Goal: Task Accomplishment & Management: Use online tool/utility

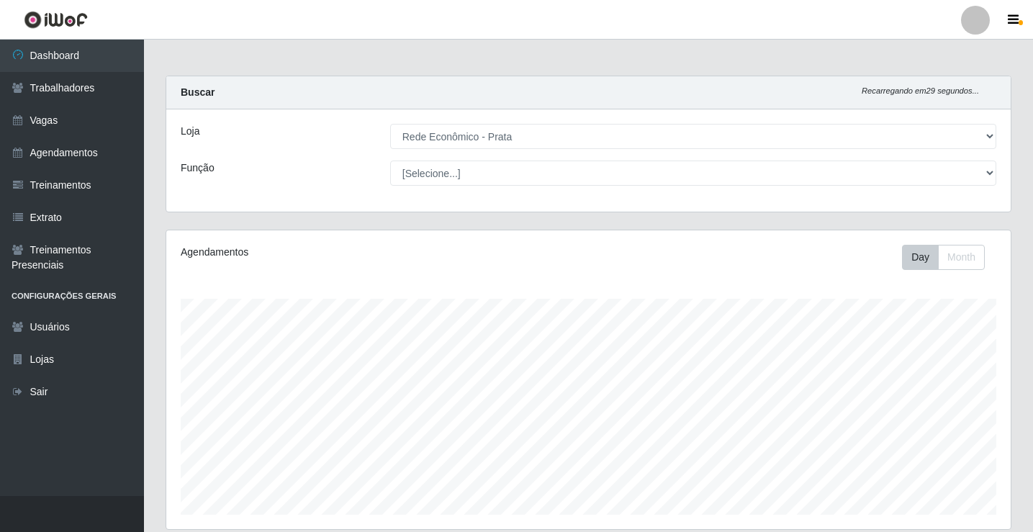
select select "192"
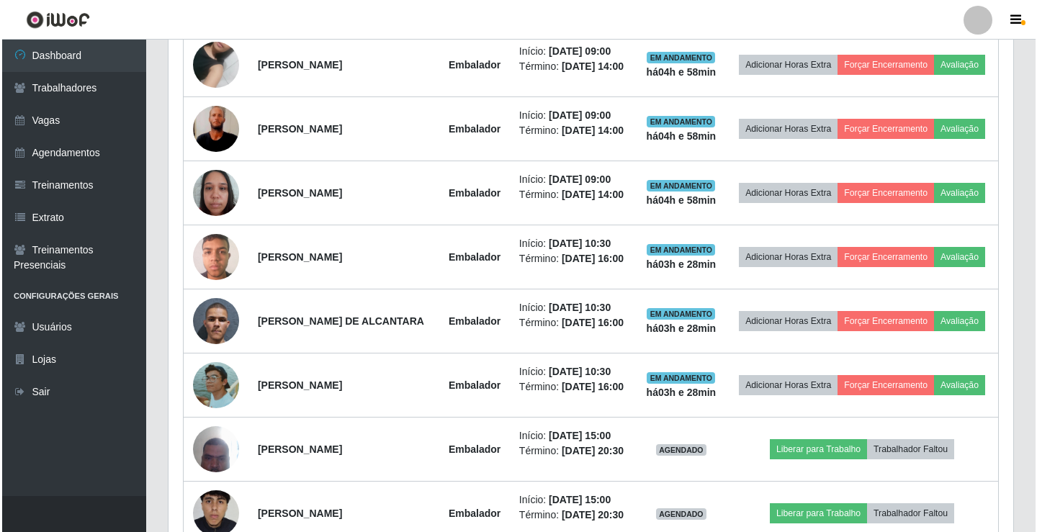
scroll to position [600, 0]
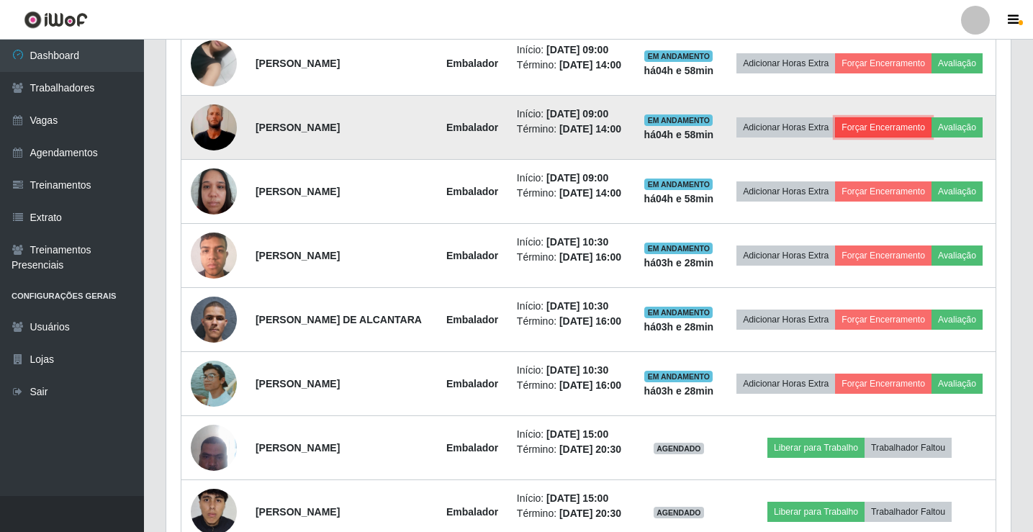
click at [921, 130] on button "Forçar Encerramento" at bounding box center [883, 127] width 96 height 20
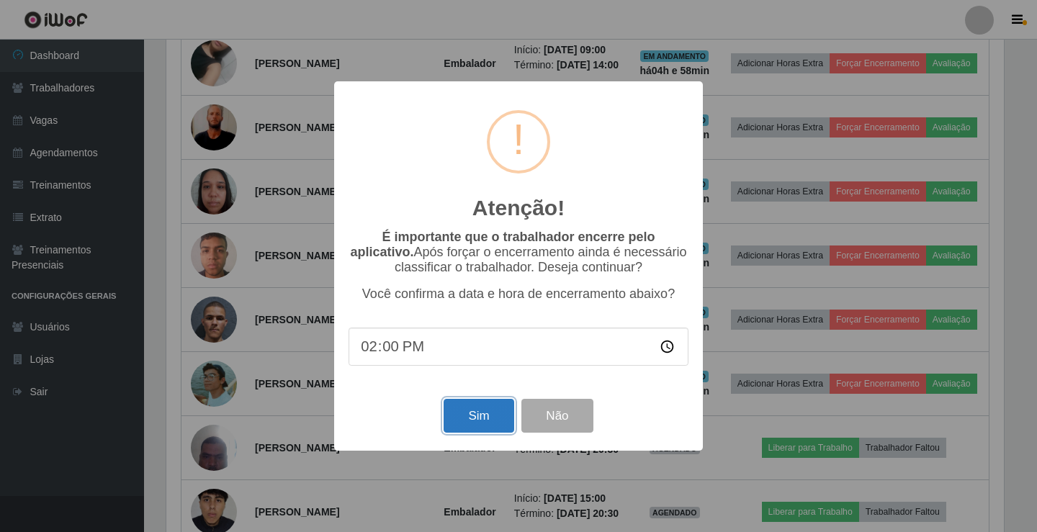
click at [482, 415] on button "Sim" at bounding box center [479, 416] width 70 height 34
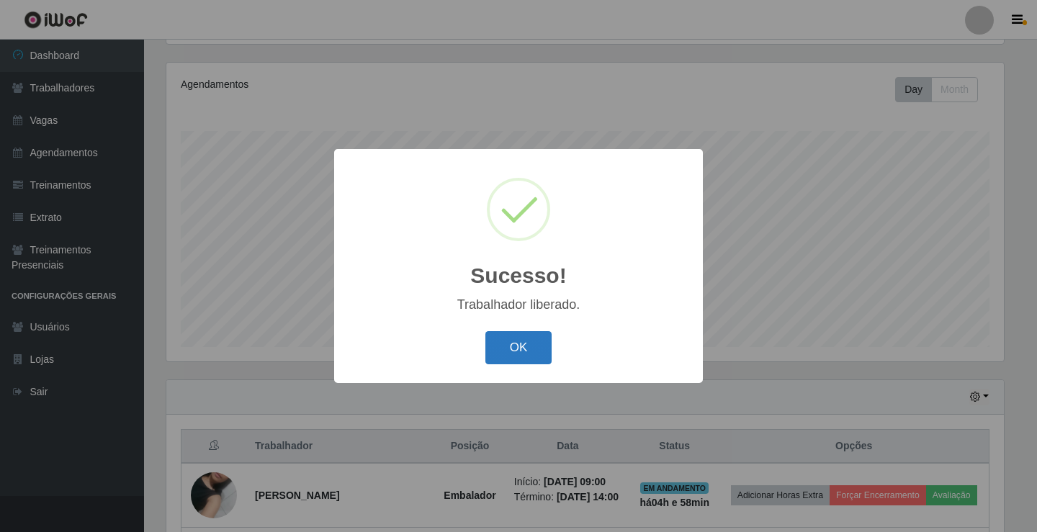
click at [523, 349] on button "OK" at bounding box center [518, 348] width 67 height 34
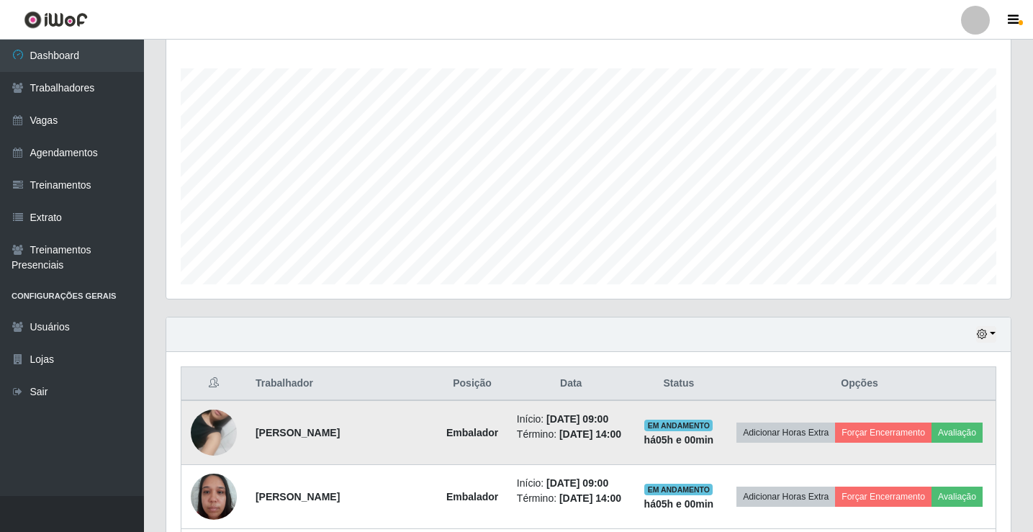
scroll to position [312, 0]
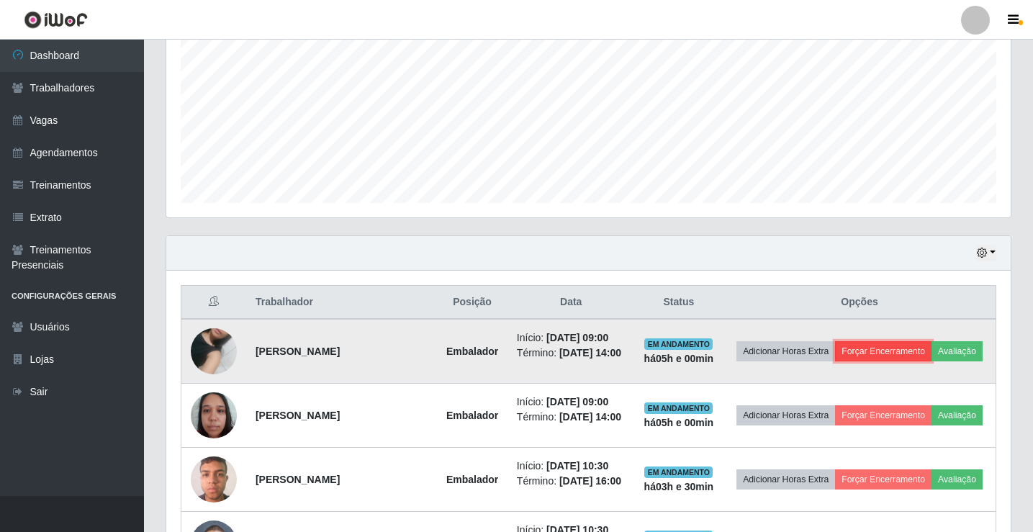
click at [932, 341] on button "Forçar Encerramento" at bounding box center [883, 351] width 96 height 20
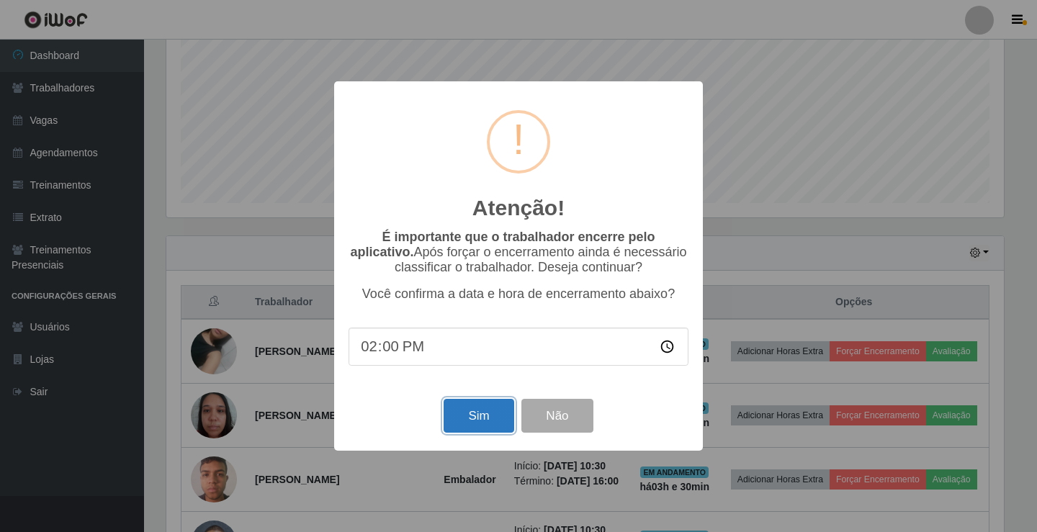
click at [449, 420] on button "Sim" at bounding box center [479, 416] width 70 height 34
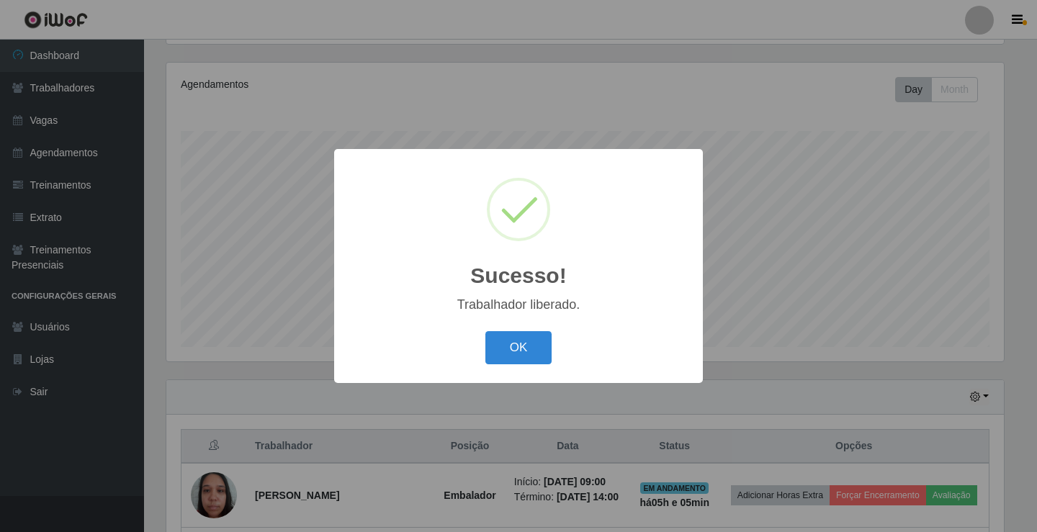
click at [485, 331] on button "OK" at bounding box center [518, 348] width 67 height 34
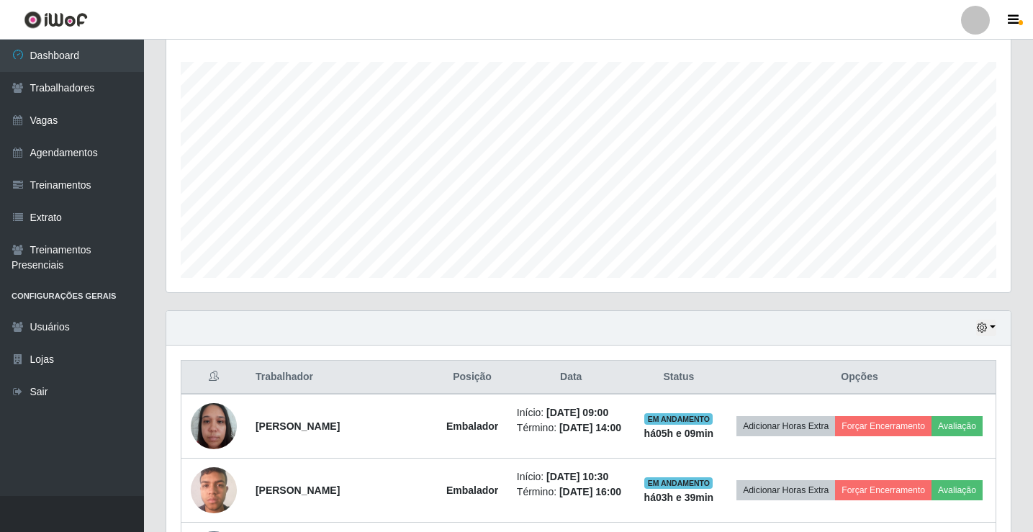
scroll to position [384, 0]
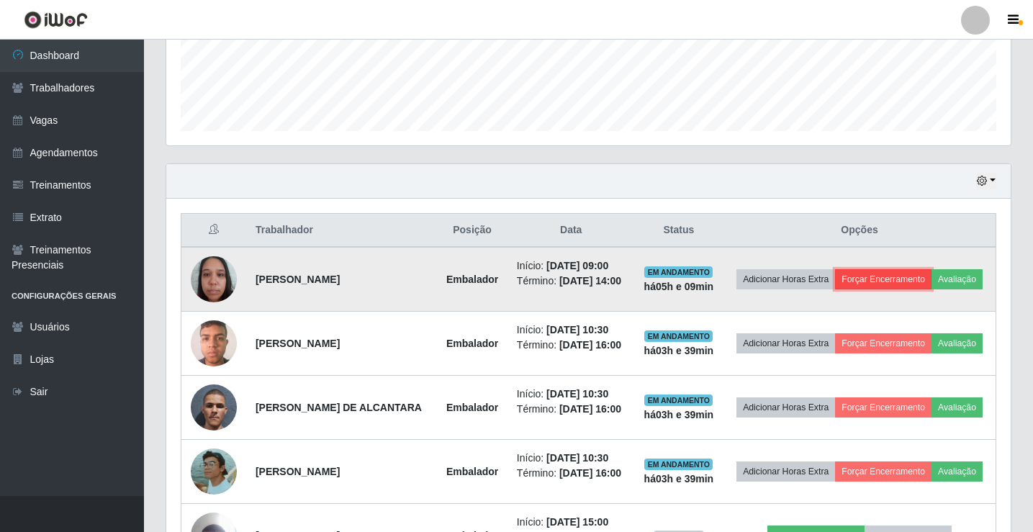
click at [909, 280] on button "Forçar Encerramento" at bounding box center [883, 279] width 96 height 20
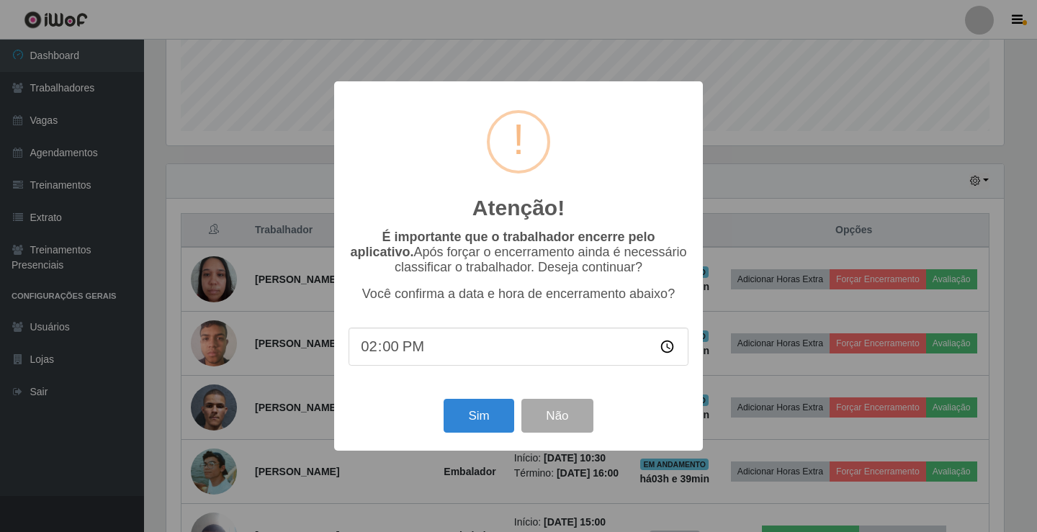
click at [389, 353] on input "14:00" at bounding box center [518, 347] width 340 height 38
type input "14:09"
click at [474, 415] on button "Sim" at bounding box center [479, 416] width 70 height 34
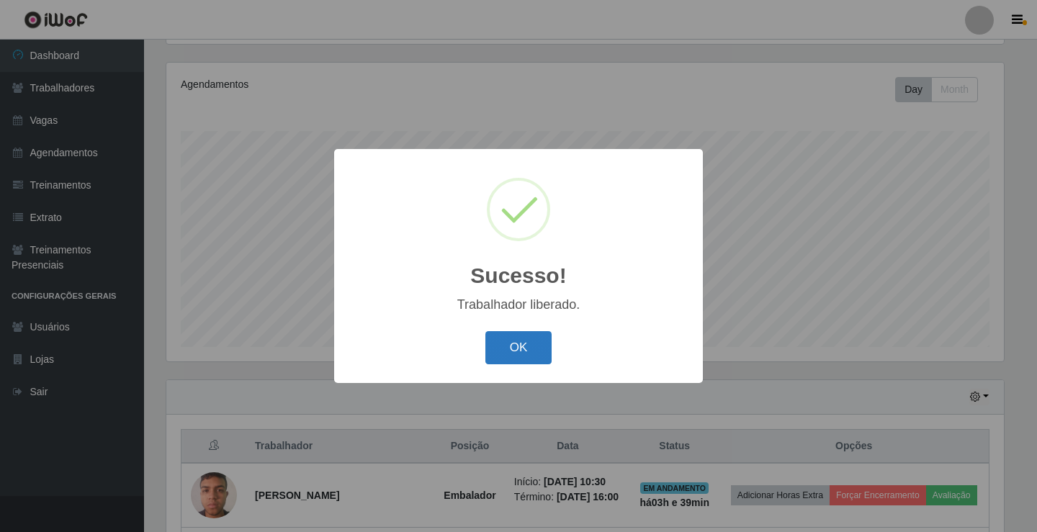
click at [521, 347] on button "OK" at bounding box center [518, 348] width 67 height 34
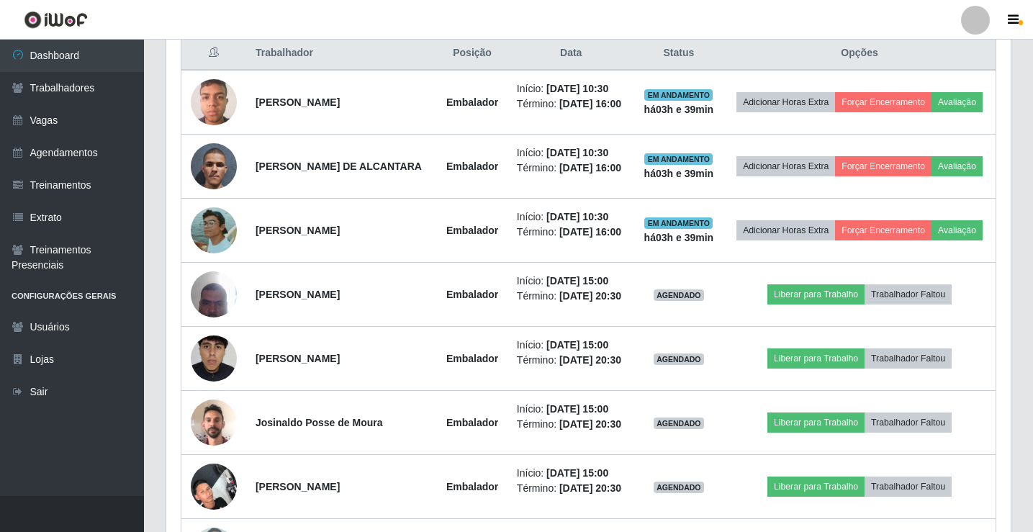
scroll to position [672, 0]
